Goal: Find specific page/section

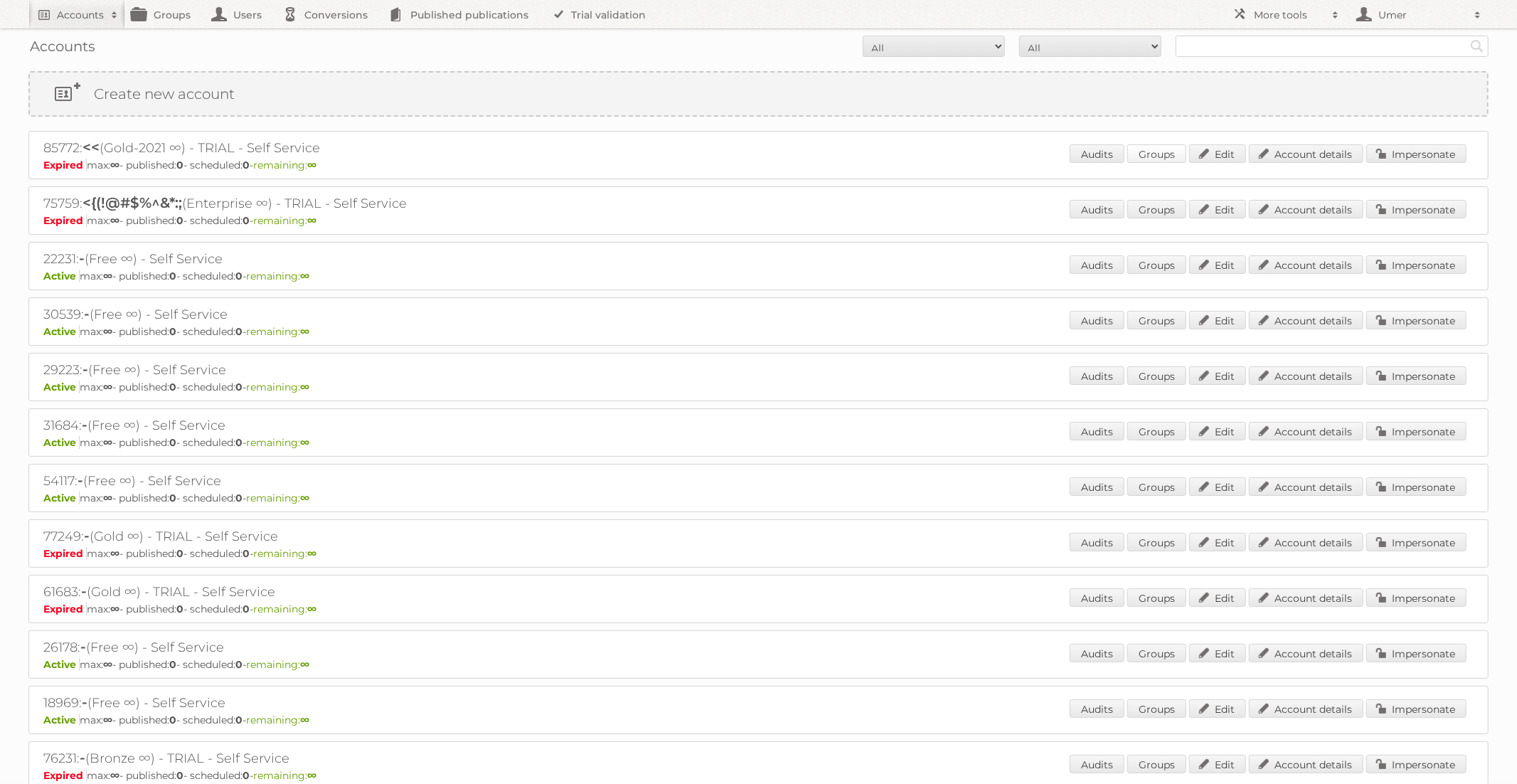
click at [1146, 153] on link "Groups" at bounding box center [1157, 154] width 59 height 19
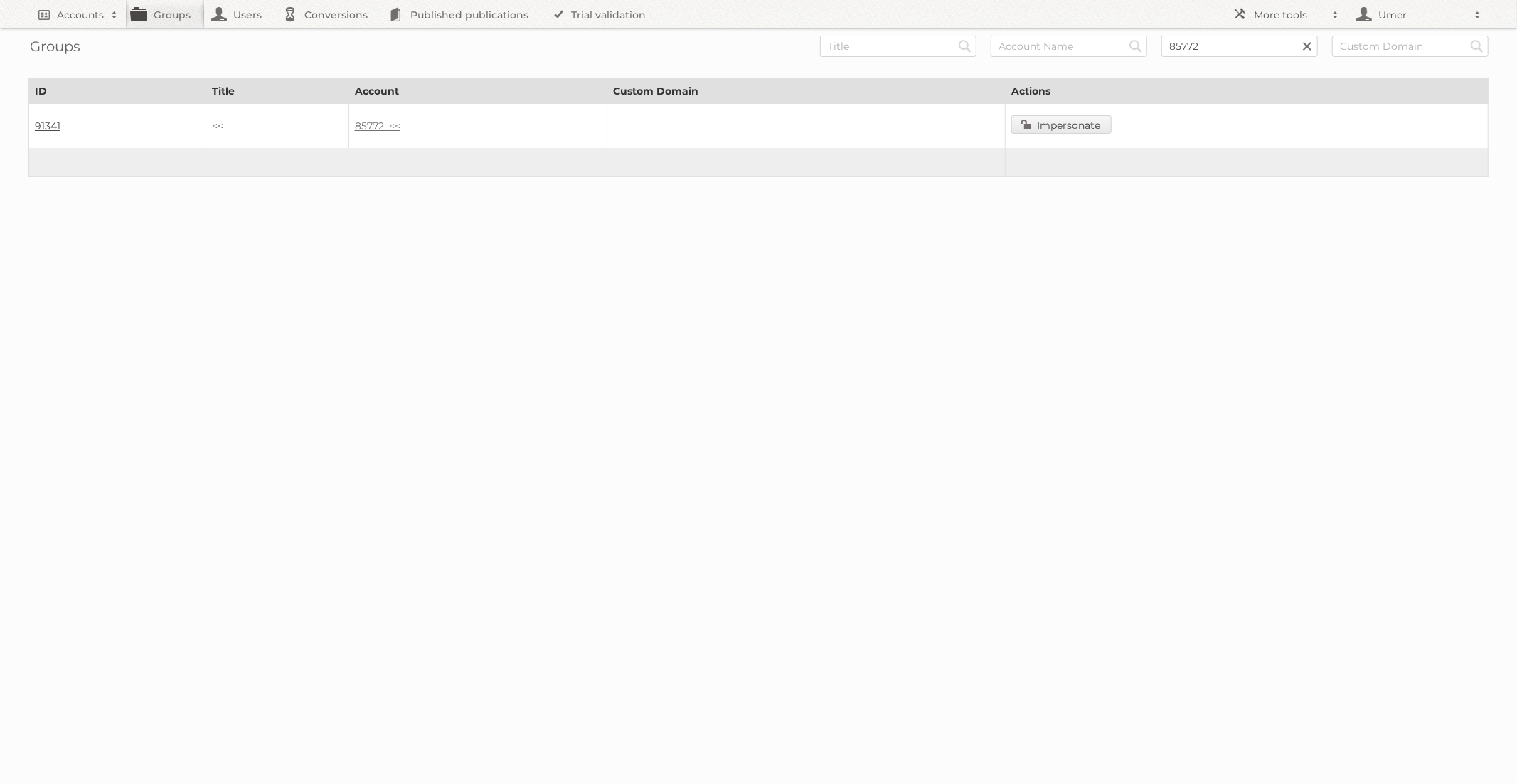
click at [42, 124] on link "91341" at bounding box center [47, 125] width 25 height 13
